Goal: Transaction & Acquisition: Purchase product/service

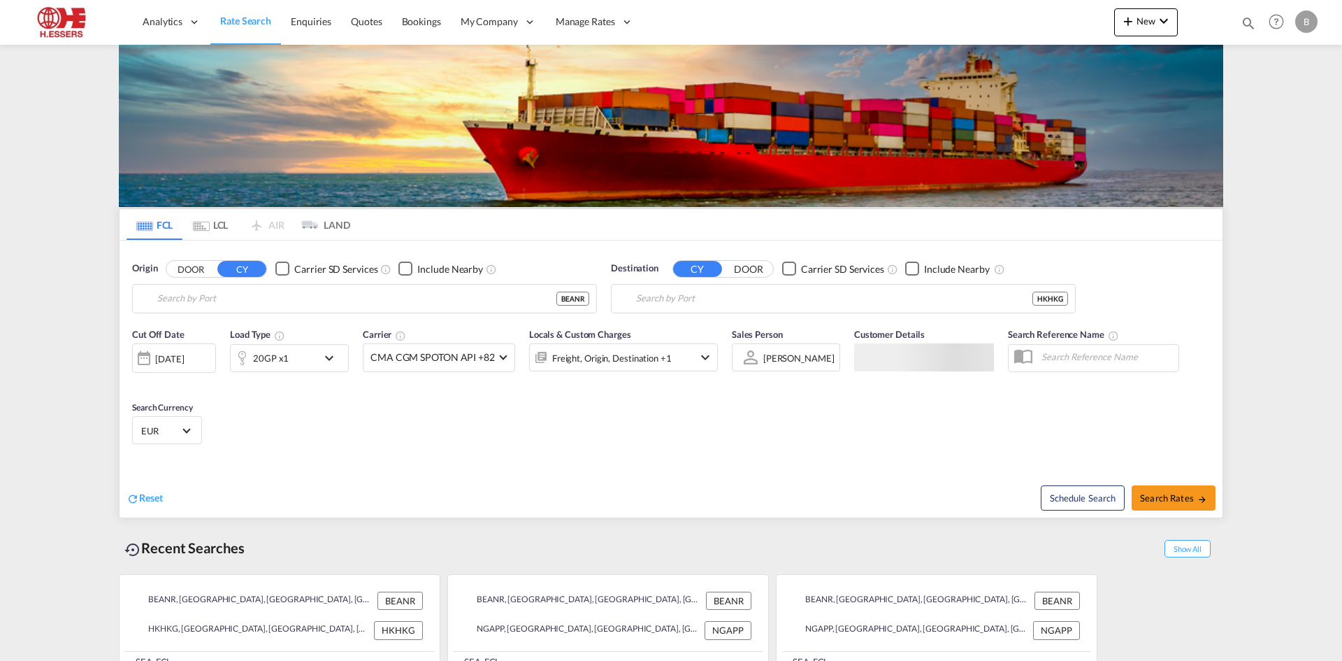
type input "[GEOGRAPHIC_DATA], BEANR"
type input "[GEOGRAPHIC_DATA], HKHKG"
click at [1167, 492] on span "Search Rates" at bounding box center [1173, 497] width 67 height 11
type input "BEANR to HKHKG / [DATE]"
